Goal: Check status: Check status

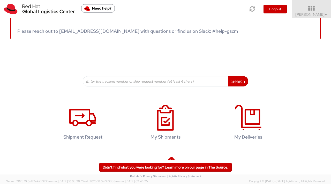
scroll to position [62, 0]
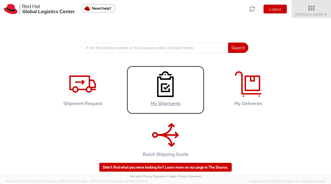
click at [169, 91] on icon at bounding box center [165, 84] width 27 height 26
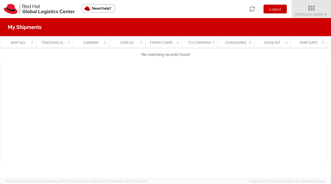
drag, startPoint x: 133, startPoint y: 68, endPoint x: 135, endPoint y: 66, distance: 2.8
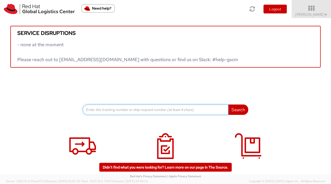
click at [129, 109] on input at bounding box center [155, 110] width 145 height 10
paste input "393203150876"
type input "393203150876"
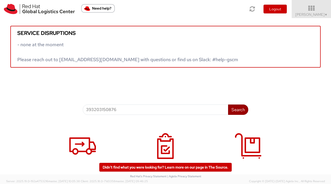
click at [240, 113] on button "Search" at bounding box center [238, 110] width 20 height 10
